Goal: Task Accomplishment & Management: Complete application form

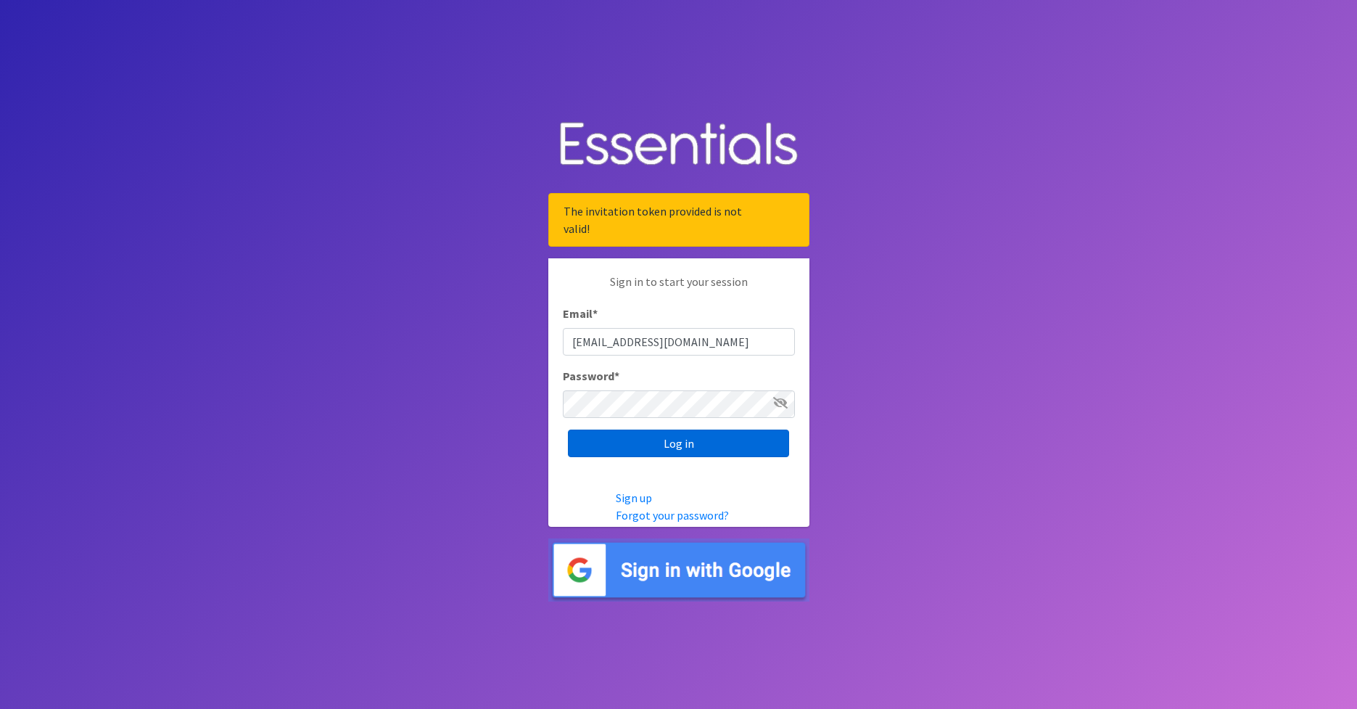
type input "[EMAIL_ADDRESS][DOMAIN_NAME]"
click at [681, 449] on input "Log in" at bounding box center [678, 443] width 221 height 28
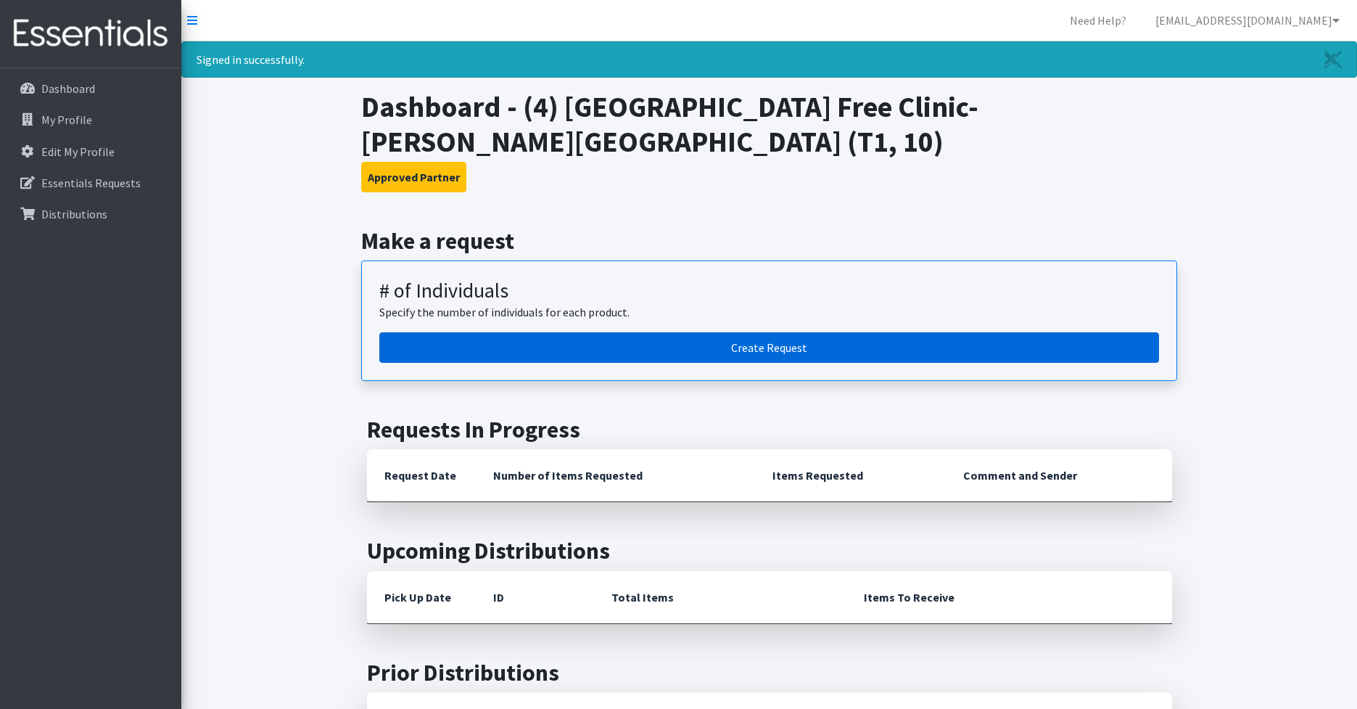
click at [845, 349] on link "Create Request" at bounding box center [769, 347] width 780 height 30
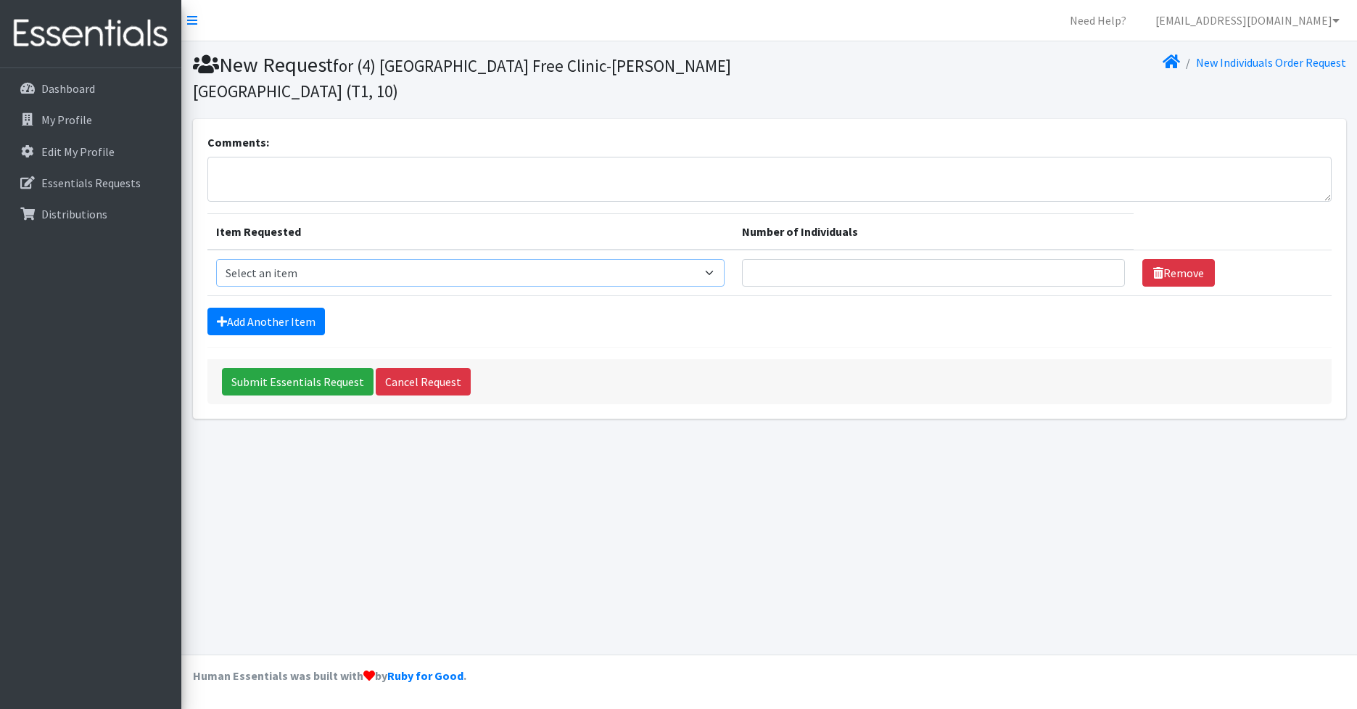
click at [216, 259] on select "Select an item A: Babies - Size 0 (Preemie) A: Babies - Size 01 (newborn) A: Ba…" at bounding box center [470, 273] width 509 height 28
select select "8888"
click option "A: Babies - Size 7" at bounding box center [0, 0] width 0 height 0
click at [870, 273] on input "Number of Individuals" at bounding box center [933, 273] width 383 height 28
type input "3"
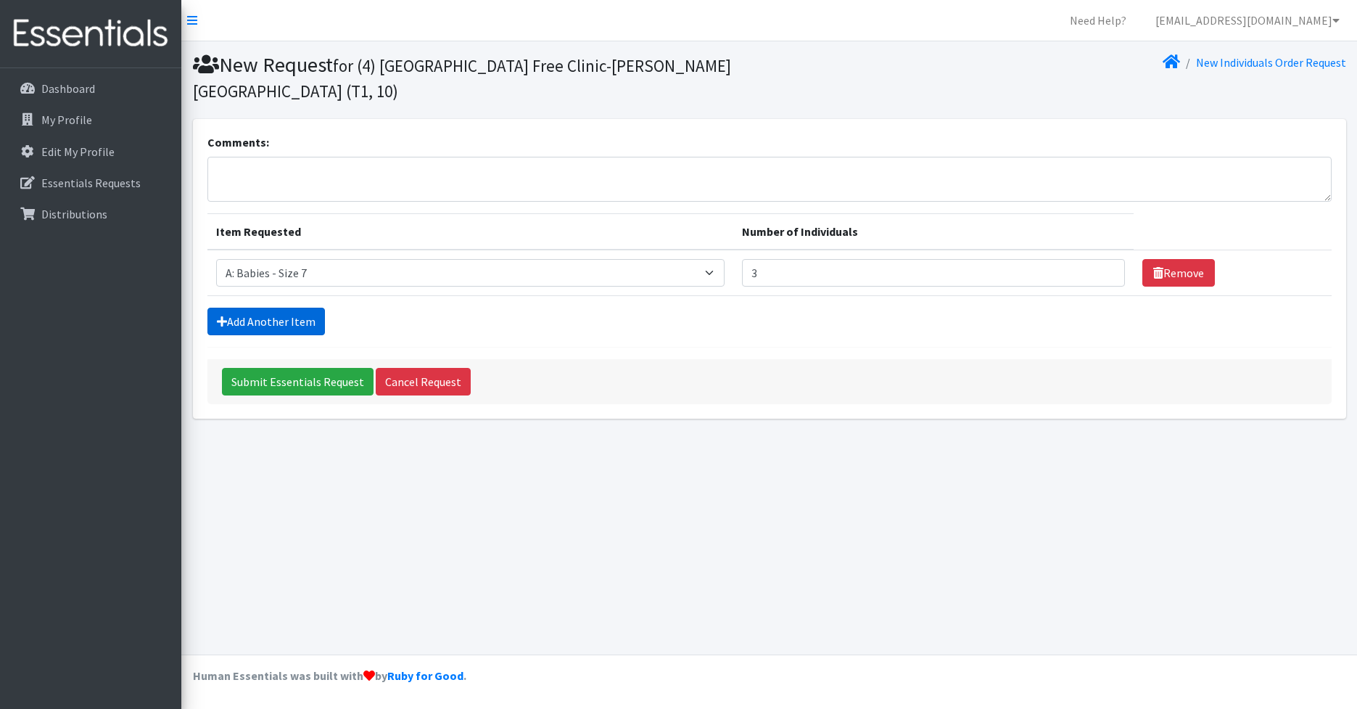
click at [282, 329] on link "Add Another Item" at bounding box center [266, 322] width 118 height 28
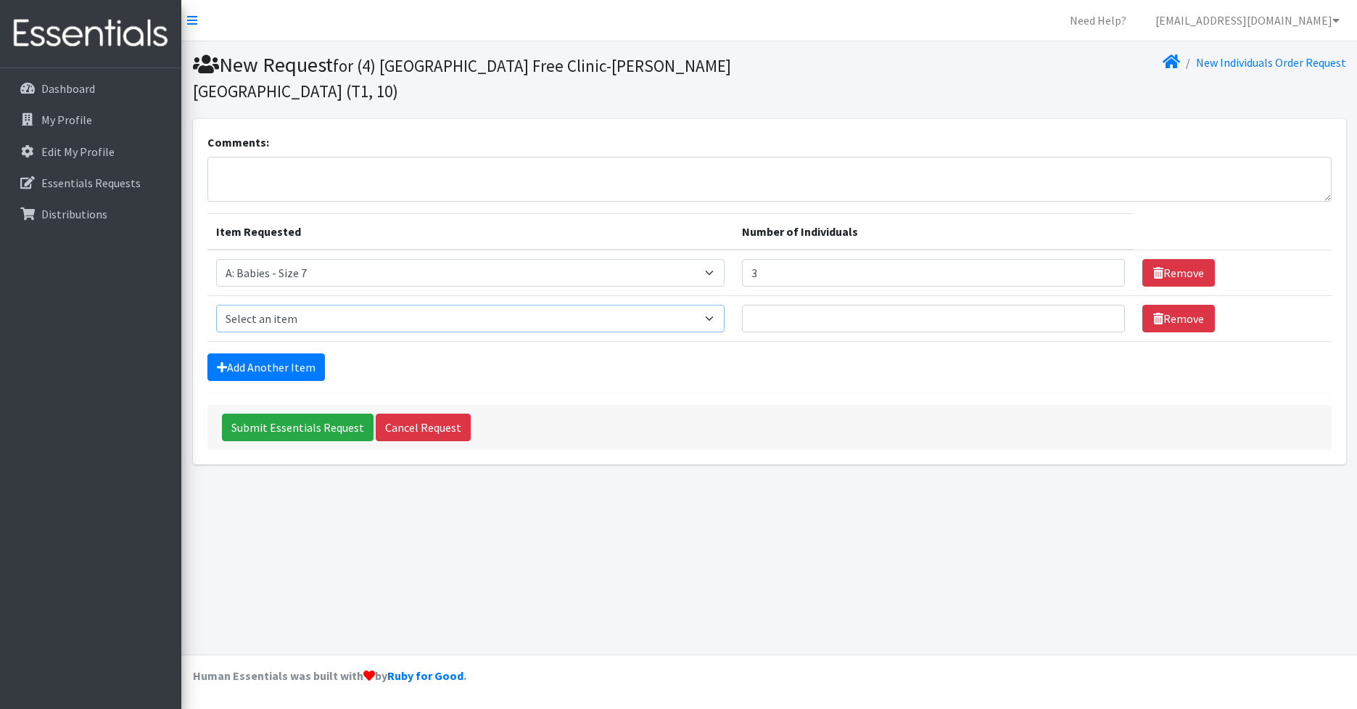
click at [216, 305] on select "Select an item A: Babies - Size 0 (Preemie) A: Babies - Size 01 (newborn) A: Ba…" at bounding box center [470, 319] width 509 height 28
select select "5598"
click option "B: Toddlers - Pull-Ups2 (Large -3T-4T)" at bounding box center [0, 0] width 0 height 0
click at [815, 324] on input "Number of Individuals" at bounding box center [933, 319] width 383 height 28
type input "2"
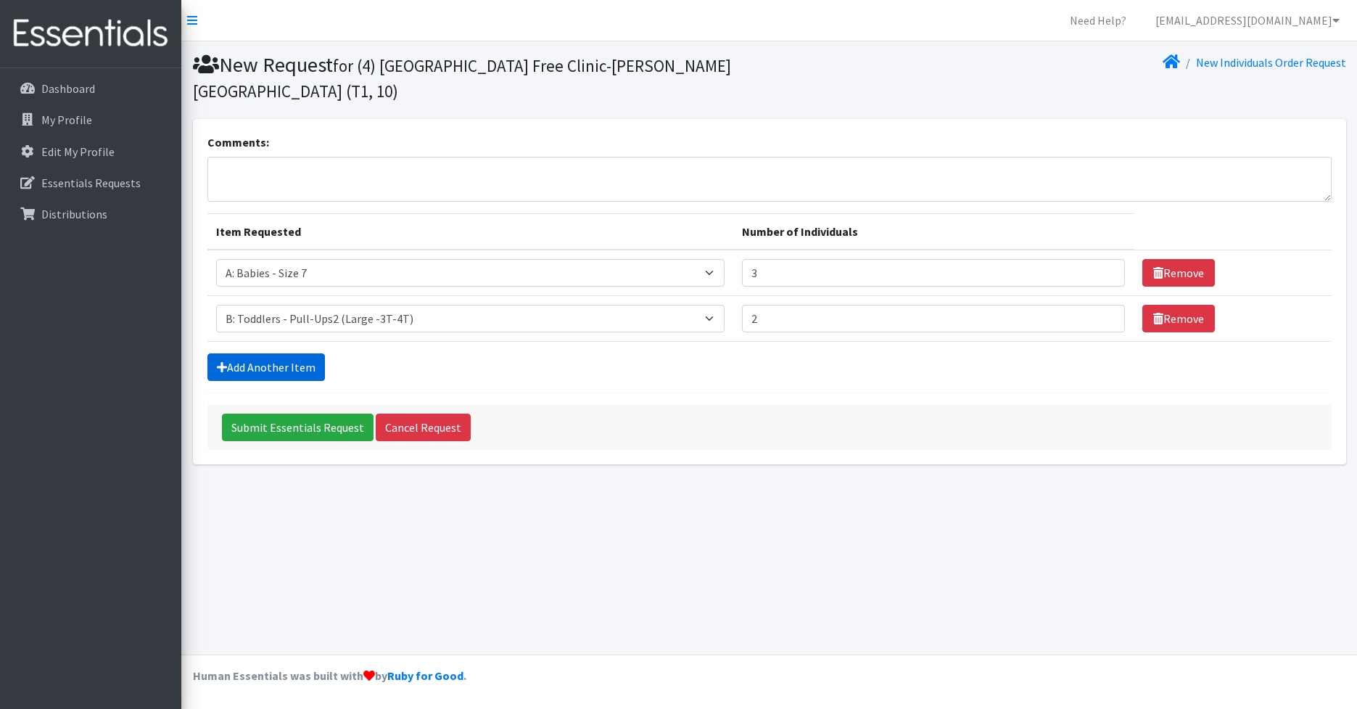
click at [242, 369] on link "Add Another Item" at bounding box center [266, 367] width 118 height 28
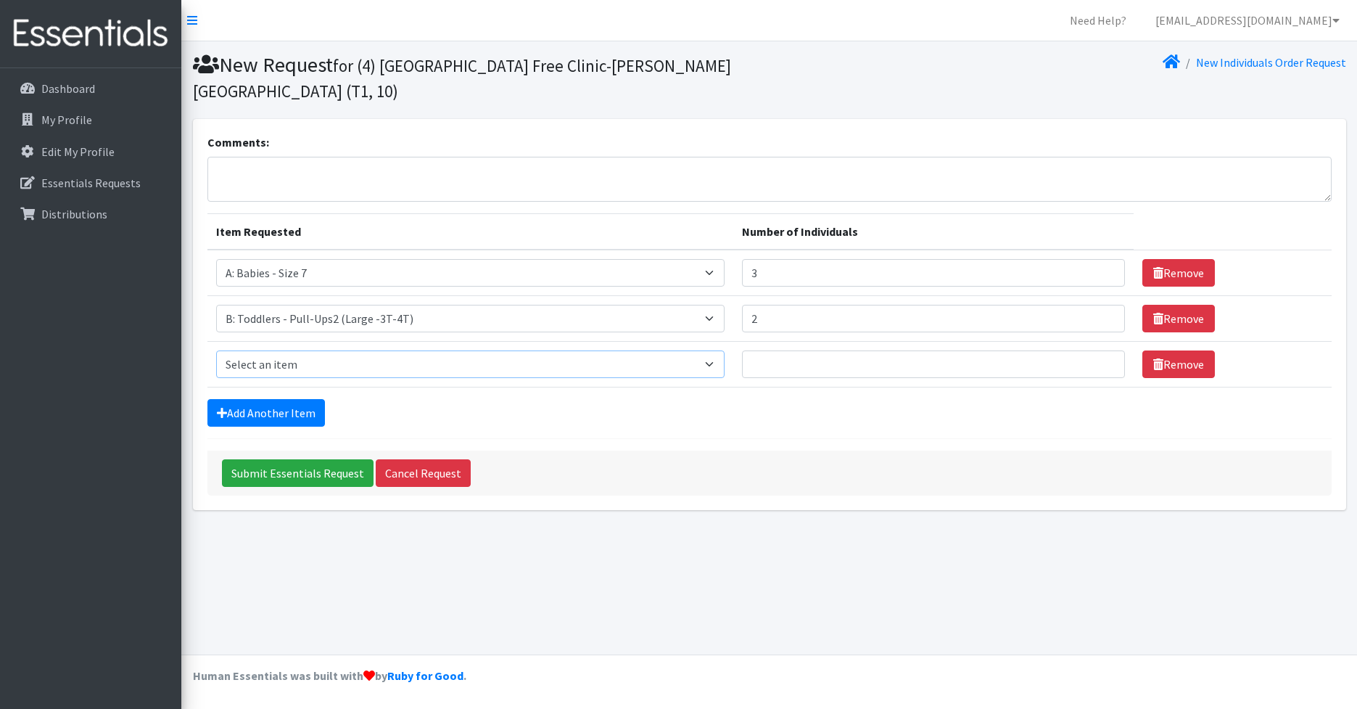
click at [216, 350] on select "Select an item A: Babies - Size 0 (Preemie) A: Babies - Size 01 (newborn) A: Ba…" at bounding box center [470, 364] width 509 height 28
drag, startPoint x: 307, startPoint y: 369, endPoint x: 774, endPoint y: 570, distance: 508.5
click at [774, 570] on div "New Request for (4) [GEOGRAPHIC_DATA] Free Clinic-[PERSON_NAME][GEOGRAPHIC_DATA…" at bounding box center [769, 347] width 1176 height 613
click at [216, 350] on select "Select an item A: Babies - Size 0 (Preemie) A: Babies - Size 01 (newborn) A: Ba…" at bounding box center [470, 364] width 509 height 28
select select "5597"
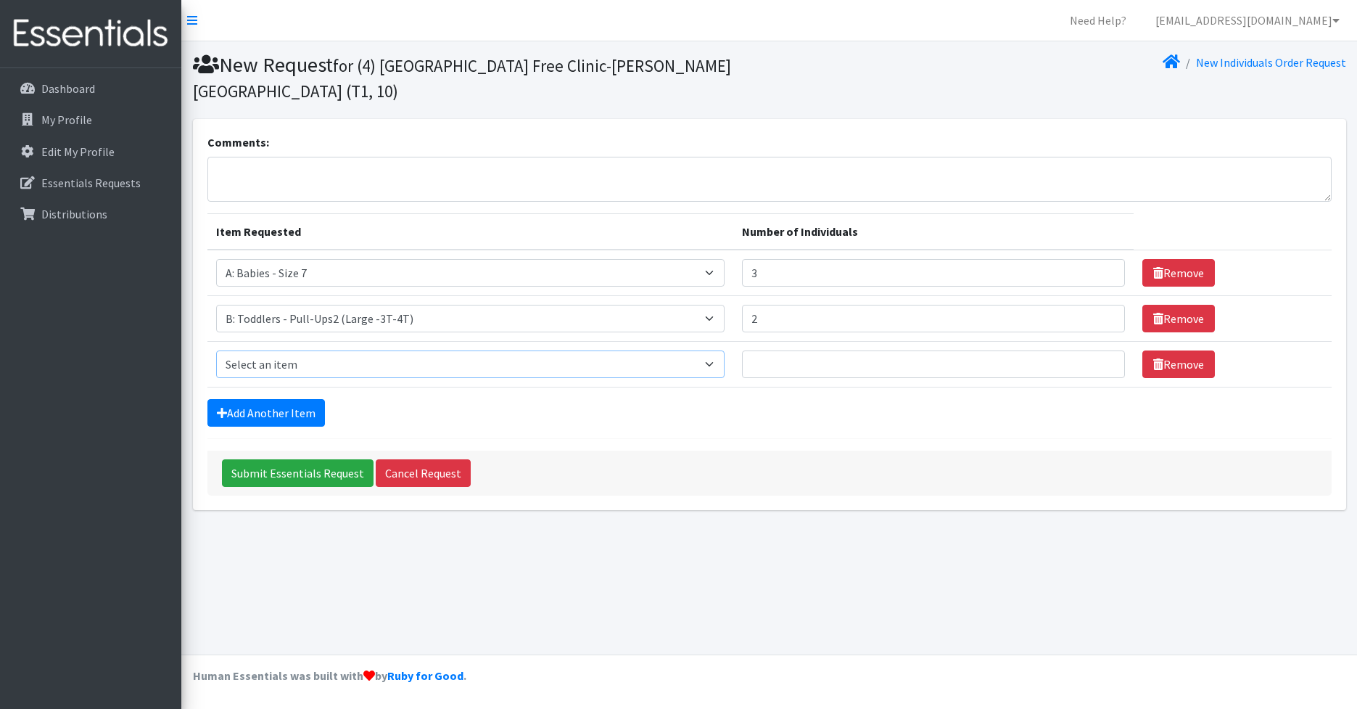
click option "B: Toddlers - Pull-Ups1 (Medium - 2T-3T)" at bounding box center [0, 0] width 0 height 0
drag, startPoint x: 803, startPoint y: 365, endPoint x: 794, endPoint y: 373, distance: 11.8
click at [803, 367] on input "Number of Individuals" at bounding box center [933, 364] width 383 height 28
type input "2"
drag, startPoint x: 783, startPoint y: 421, endPoint x: 485, endPoint y: 432, distance: 298.3
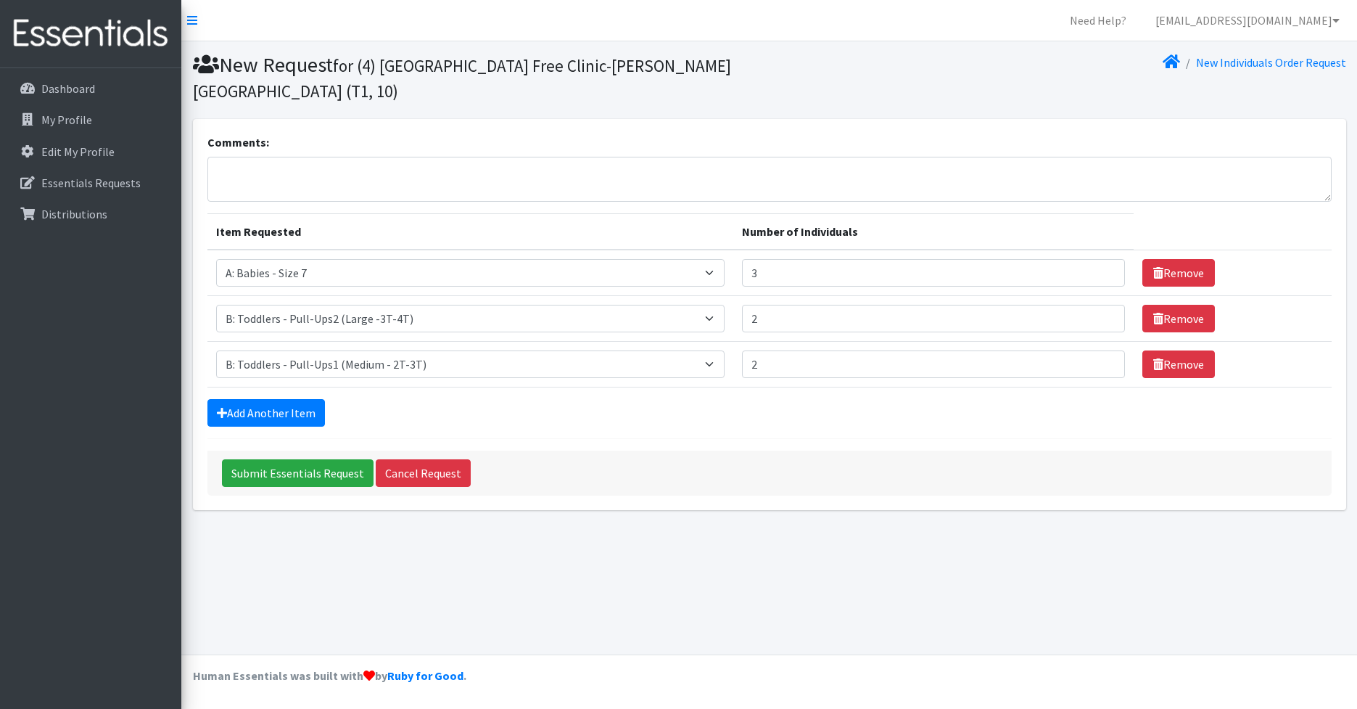
click at [780, 421] on div "Add Another Item" at bounding box center [769, 413] width 1124 height 28
click at [297, 416] on link "Add Another Item" at bounding box center [266, 413] width 118 height 28
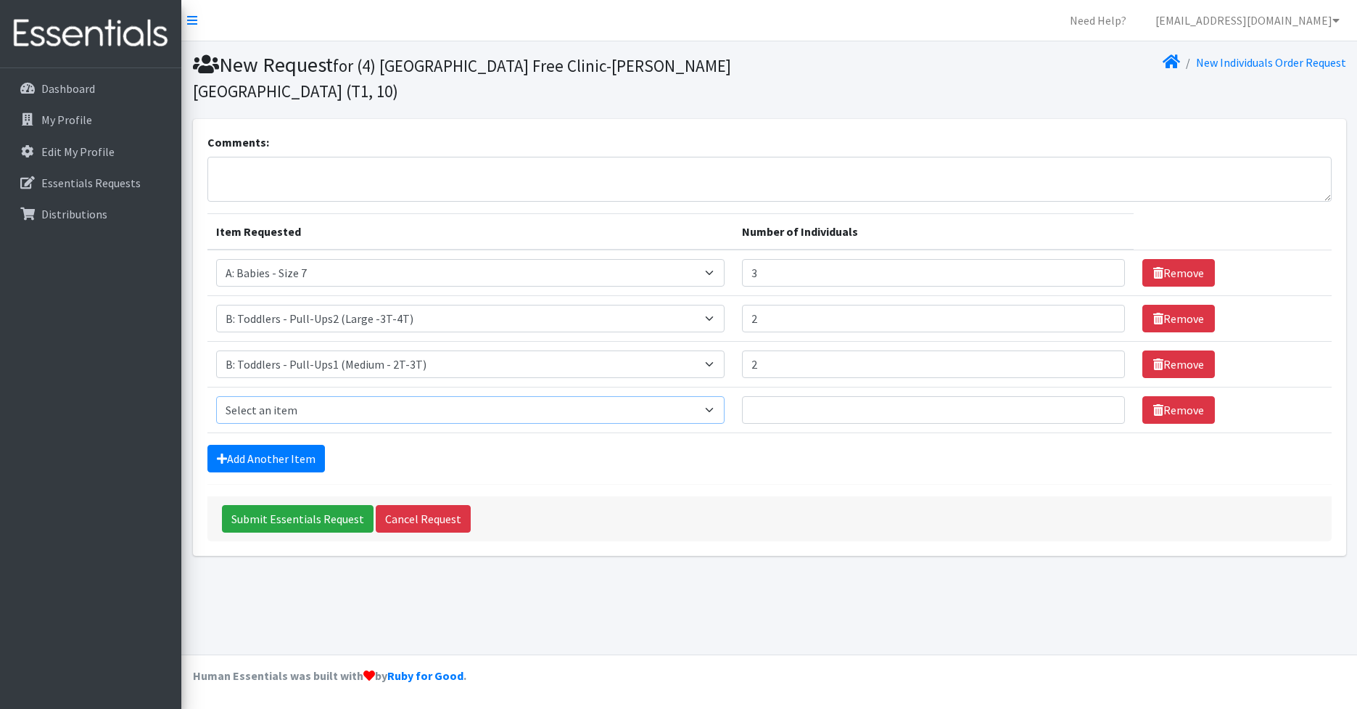
click at [216, 396] on select "Select an item A: Babies - Size 0 (Preemie) A: Babies - Size 01 (newborn) A: Ba…" at bounding box center [470, 410] width 509 height 28
select select "5599"
click option "B: Toddlers - Pull-Ups3 (XL - 4T-5T)" at bounding box center [0, 0] width 0 height 0
click at [804, 417] on input "Number of Individuals" at bounding box center [933, 410] width 383 height 28
type input "2"
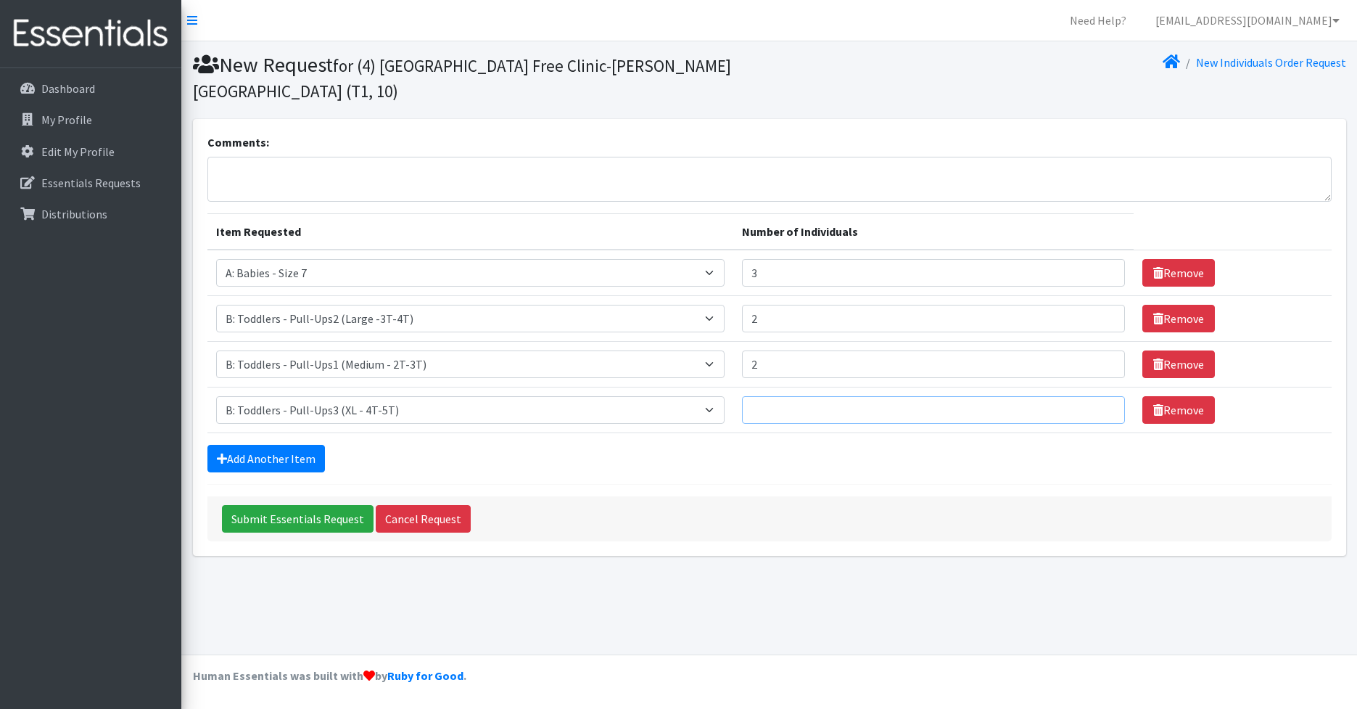
type input "2"
type input "1"
click at [287, 457] on link "Add Another Item" at bounding box center [266, 459] width 118 height 28
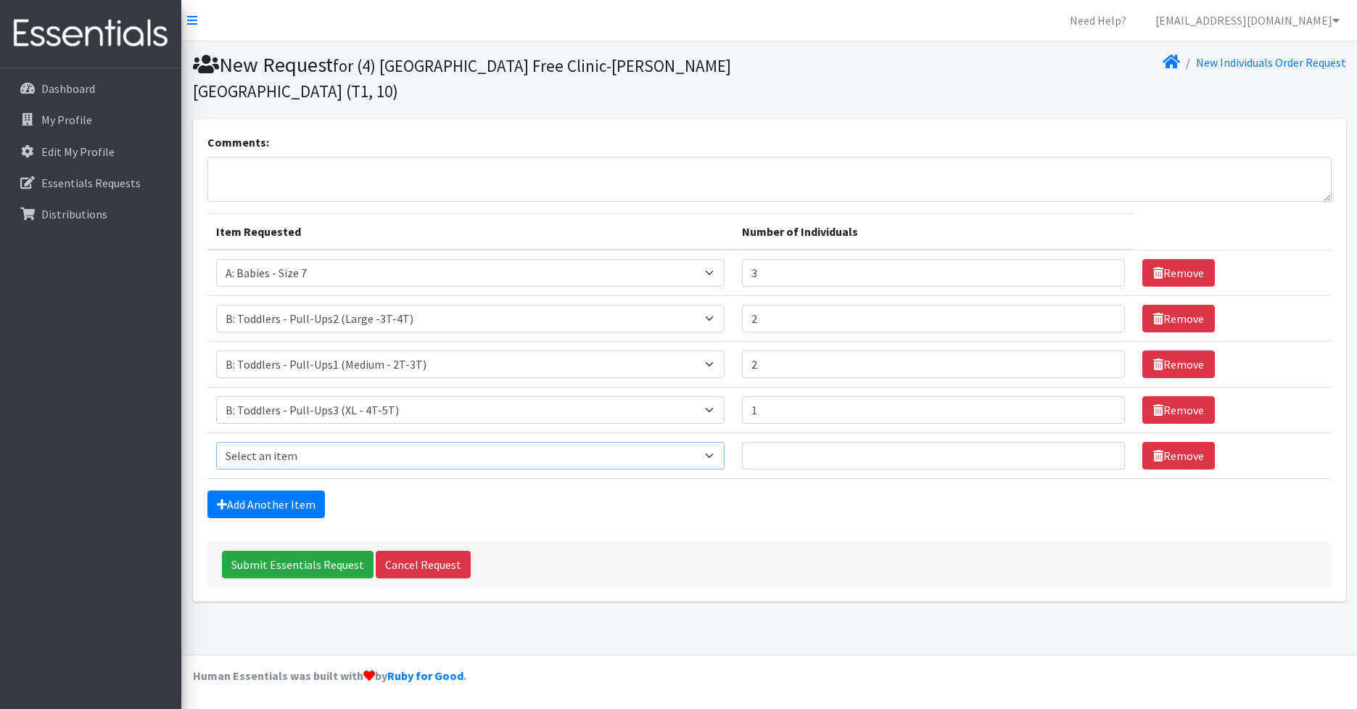
click at [216, 442] on select "Select an item A: Babies - Size 0 (Preemie) A: Babies - Size 01 (newborn) A: Ba…" at bounding box center [470, 456] width 509 height 28
select select "5611"
click option "A: Babies - Size 1" at bounding box center [0, 0] width 0 height 0
click at [769, 456] on input "Number of Individuals" at bounding box center [933, 456] width 383 height 28
type input "1"
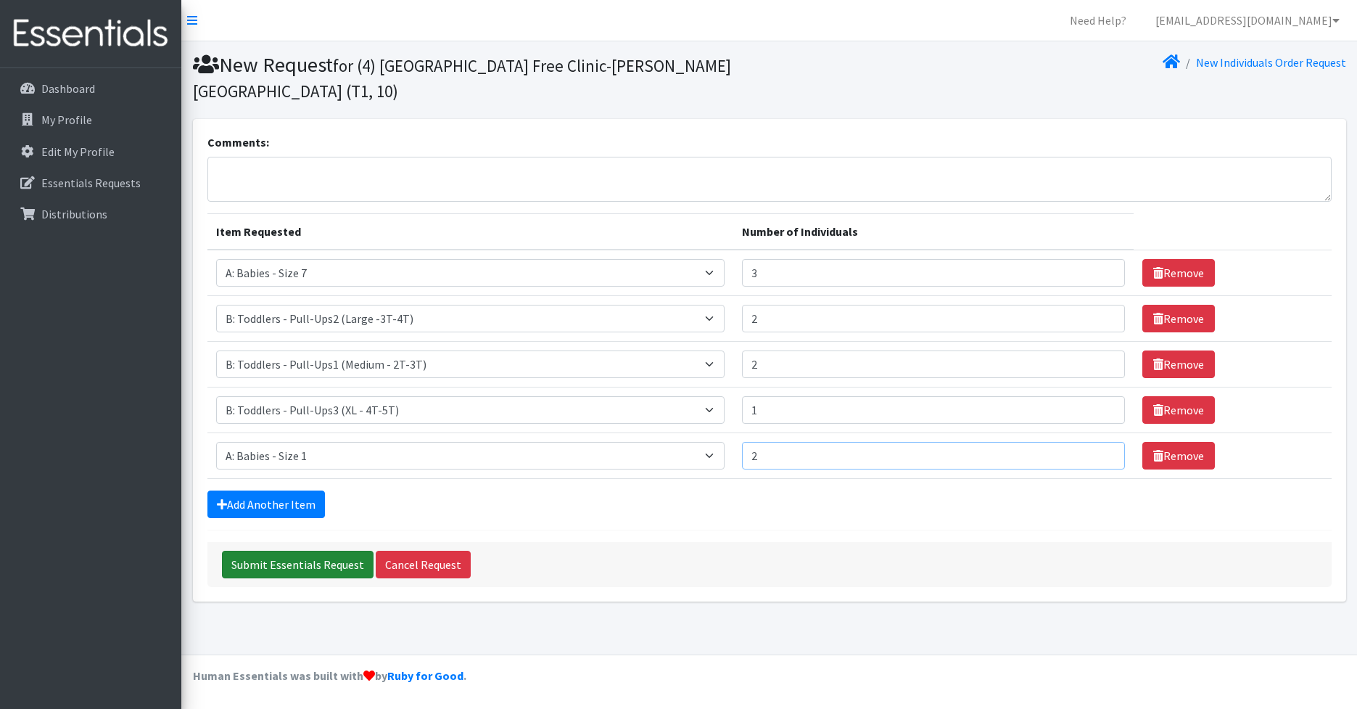
type input "2"
click at [327, 571] on input "Submit Essentials Request" at bounding box center [298, 565] width 152 height 28
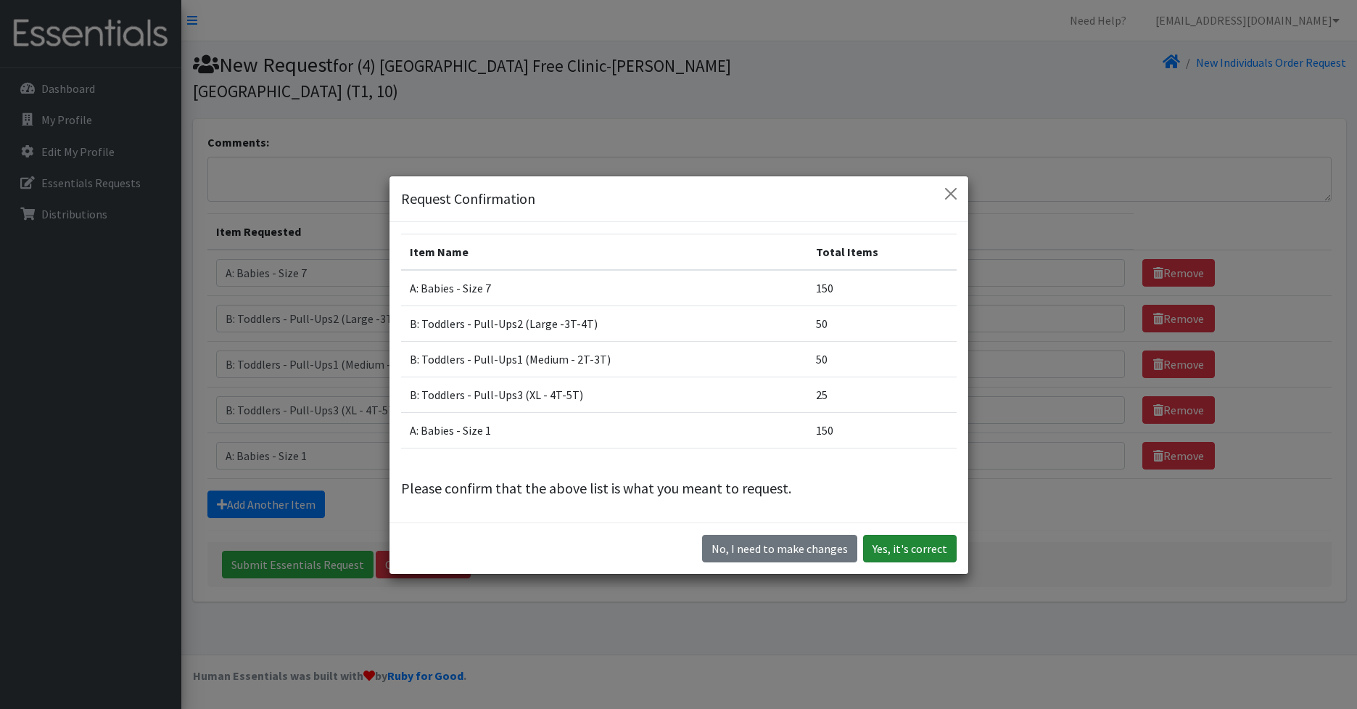
click at [926, 555] on button "Yes, it's correct" at bounding box center [910, 549] width 94 height 28
